Goal: Transaction & Acquisition: Purchase product/service

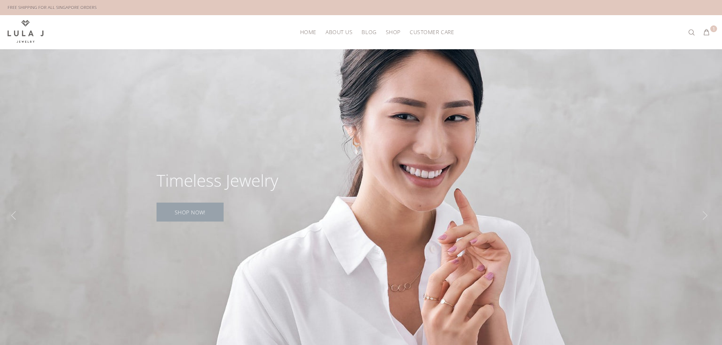
click at [190, 216] on link "SHOP NOW!" at bounding box center [189, 212] width 67 height 19
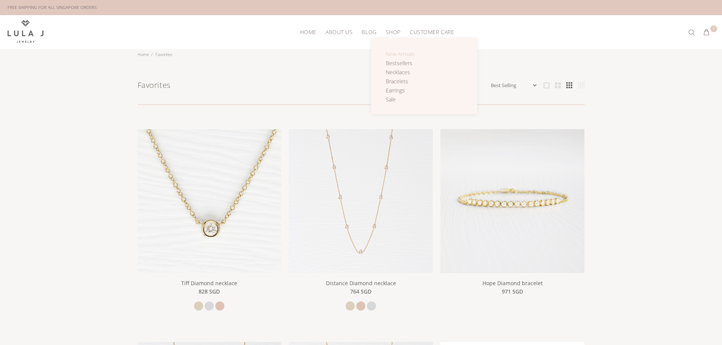
click at [395, 55] on span "New Arrivals" at bounding box center [400, 53] width 29 height 7
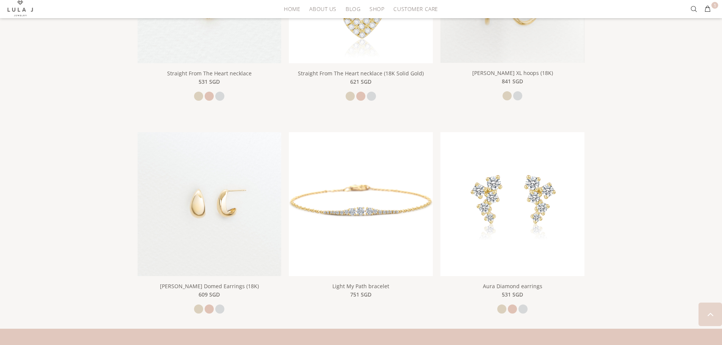
scroll to position [493, 0]
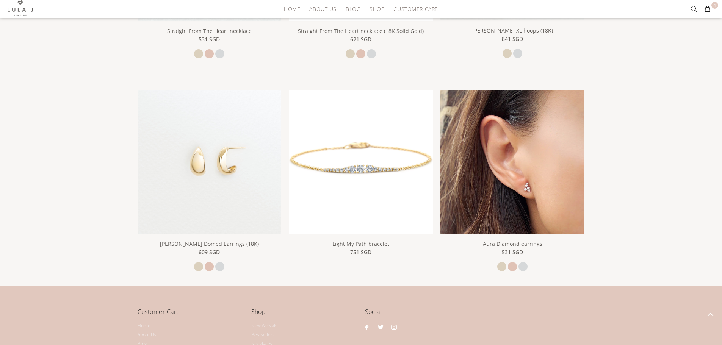
click at [534, 153] on img at bounding box center [512, 162] width 144 height 144
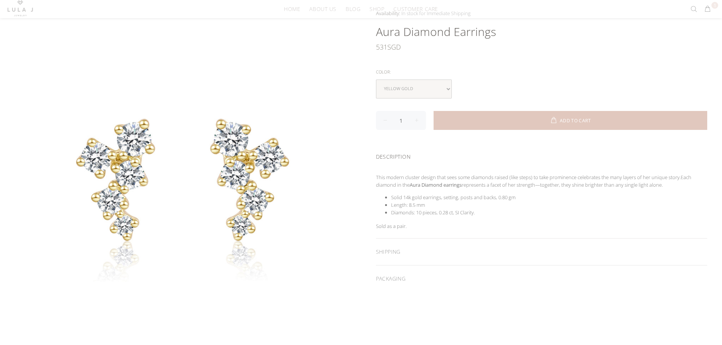
scroll to position [76, 0]
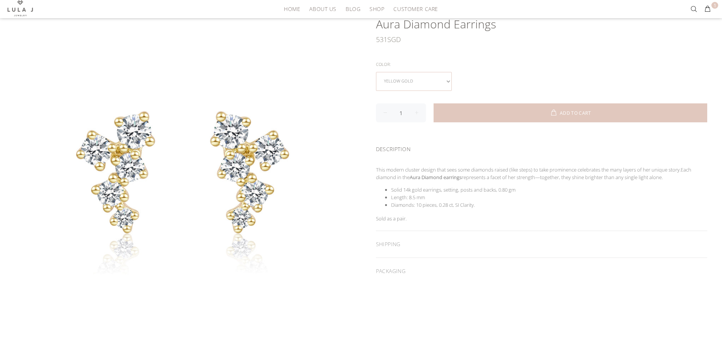
click at [417, 85] on select "yellow gold rose gold white gold" at bounding box center [414, 81] width 76 height 19
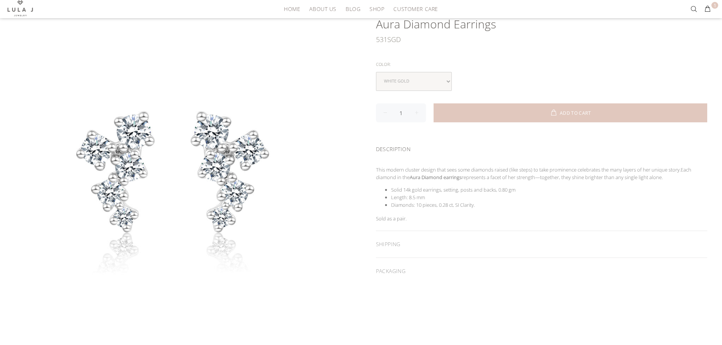
click at [492, 70] on div "Color: yellow gold rose gold white gold" at bounding box center [541, 74] width 331 height 31
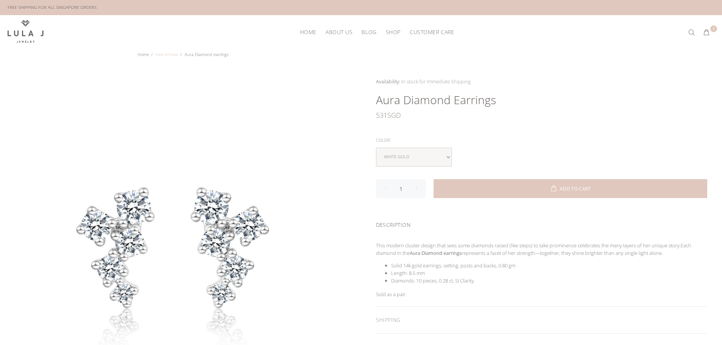
click at [174, 54] on link "New Arrivals" at bounding box center [166, 55] width 23 height 6
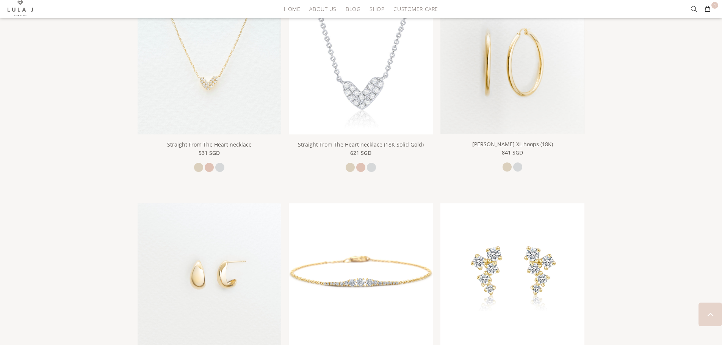
scroll to position [455, 0]
